Goal: Task Accomplishment & Management: Use online tool/utility

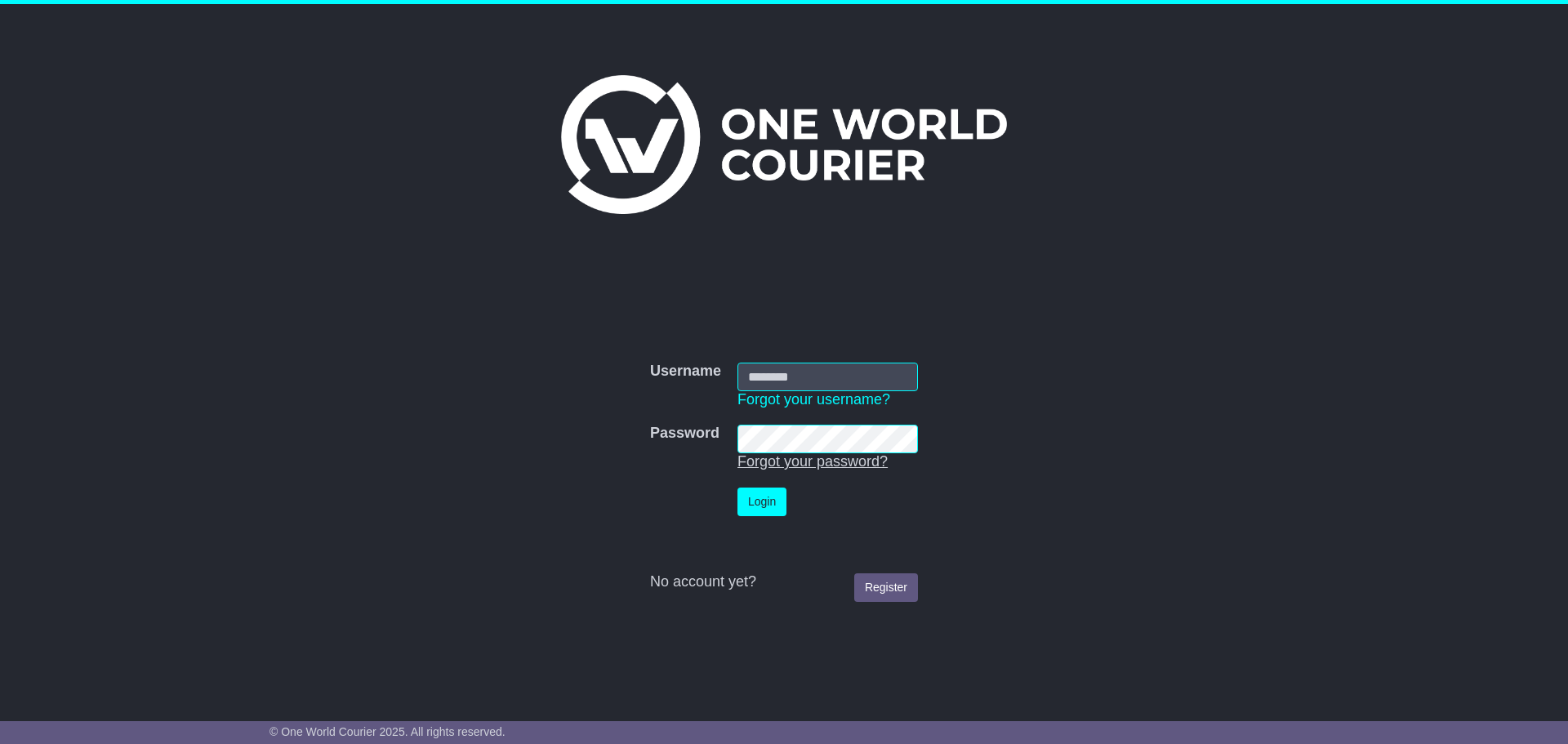
type input "**********"
click at [775, 507] on button "Login" at bounding box center [762, 502] width 49 height 28
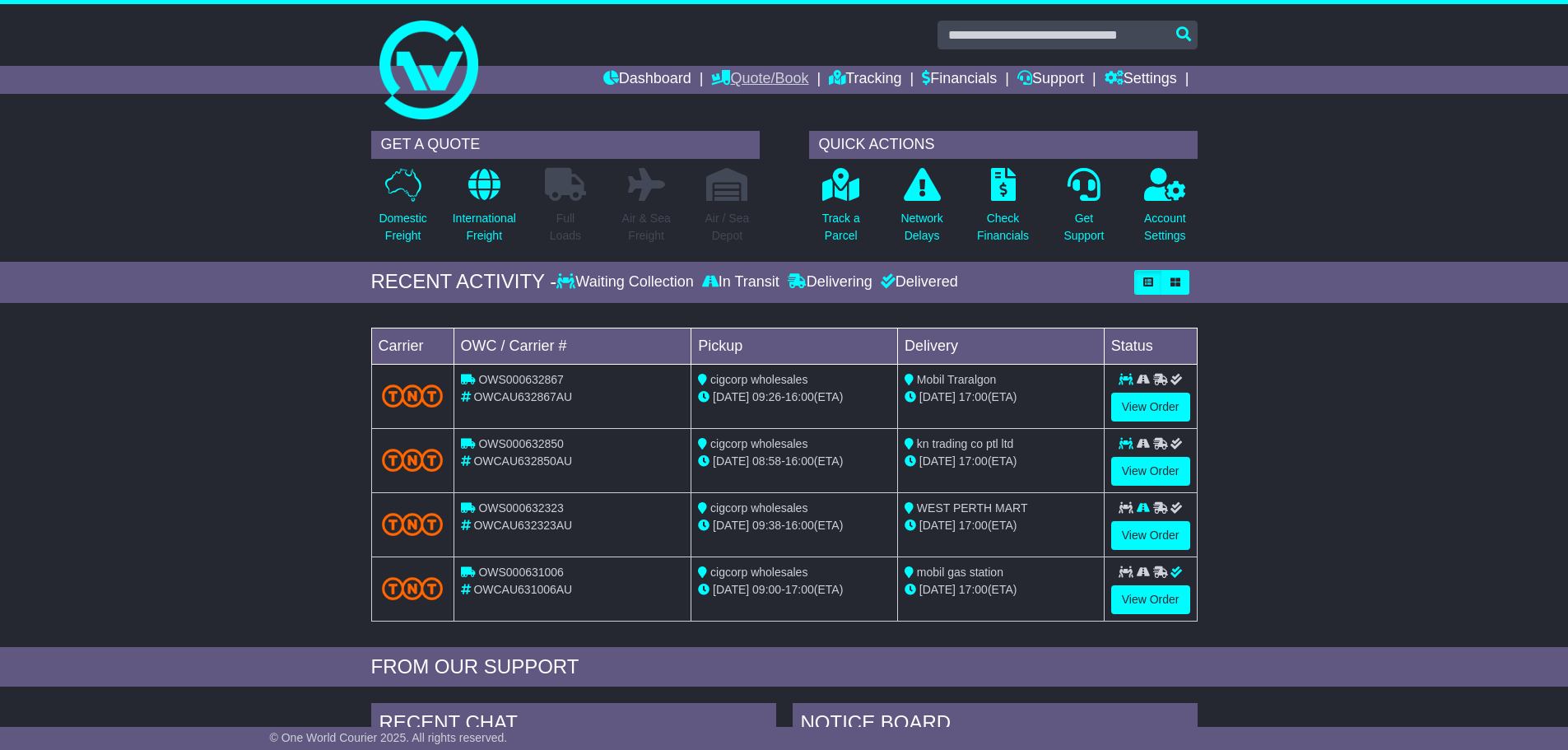
click at [738, 70] on link "Quote/Book" at bounding box center [759, 79] width 97 height 28
click at [742, 106] on link "Domestic" at bounding box center [777, 108] width 130 height 19
